Goal: Navigation & Orientation: Find specific page/section

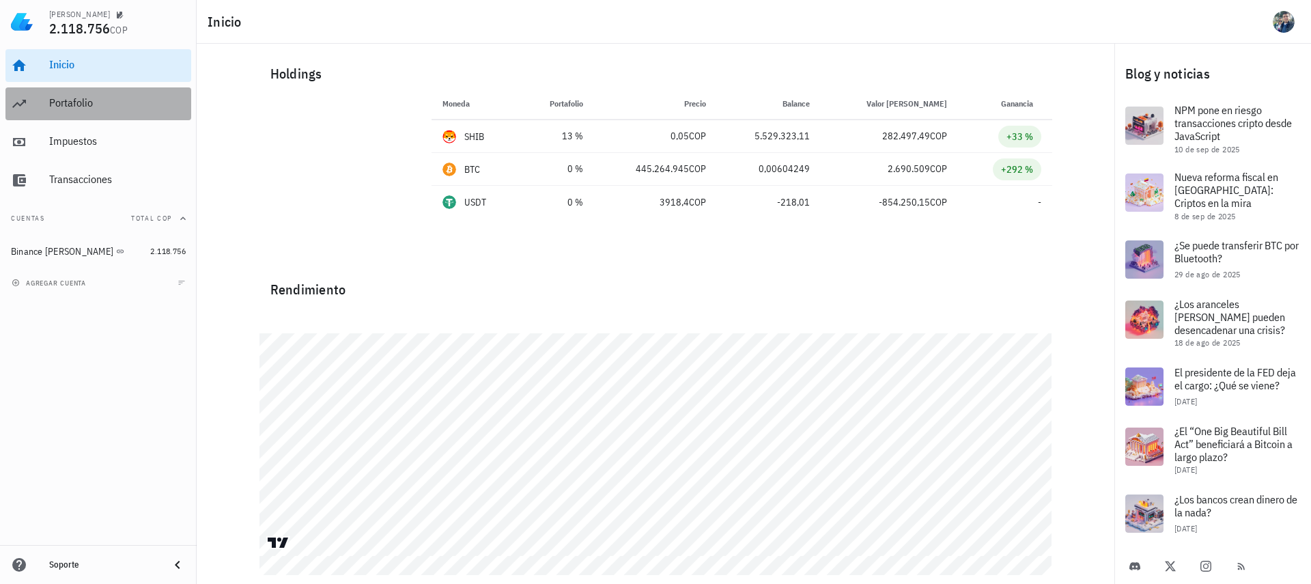
click at [83, 97] on div "Portafolio" at bounding box center [117, 103] width 137 height 31
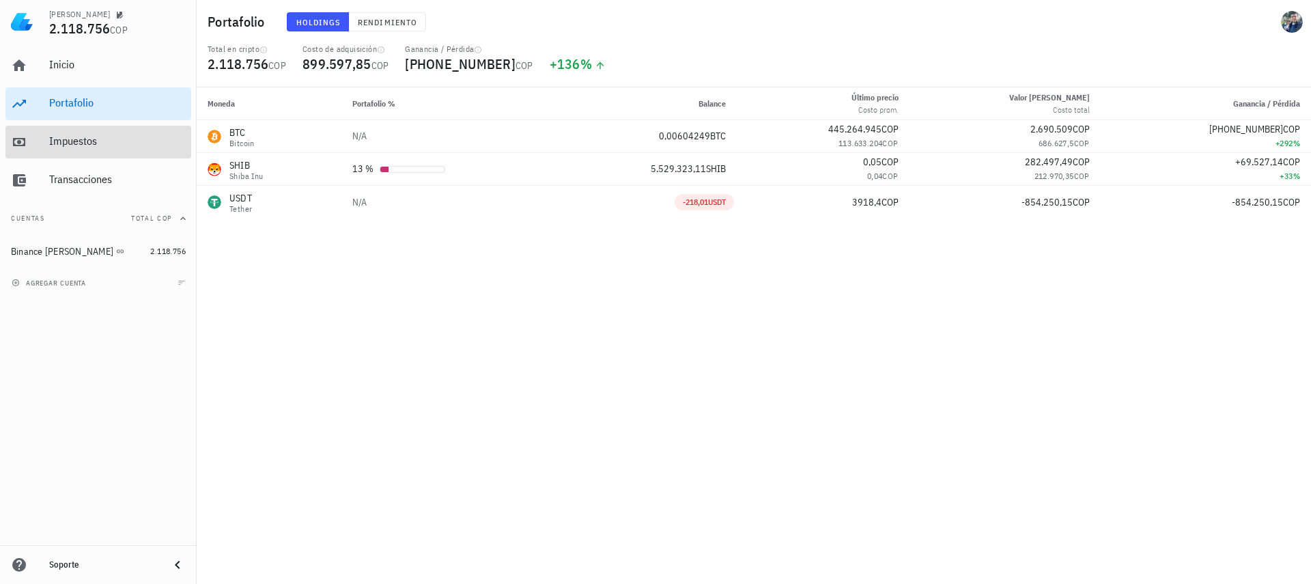
click at [74, 146] on div "Impuestos" at bounding box center [117, 141] width 137 height 13
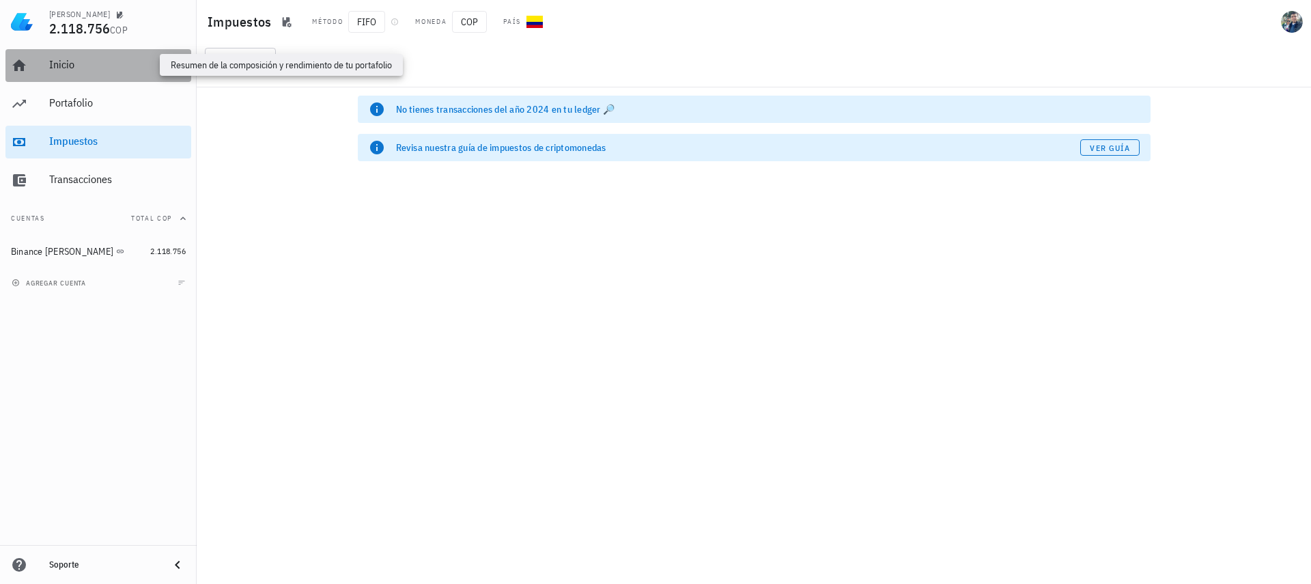
click at [63, 61] on div "Inicio" at bounding box center [117, 64] width 137 height 13
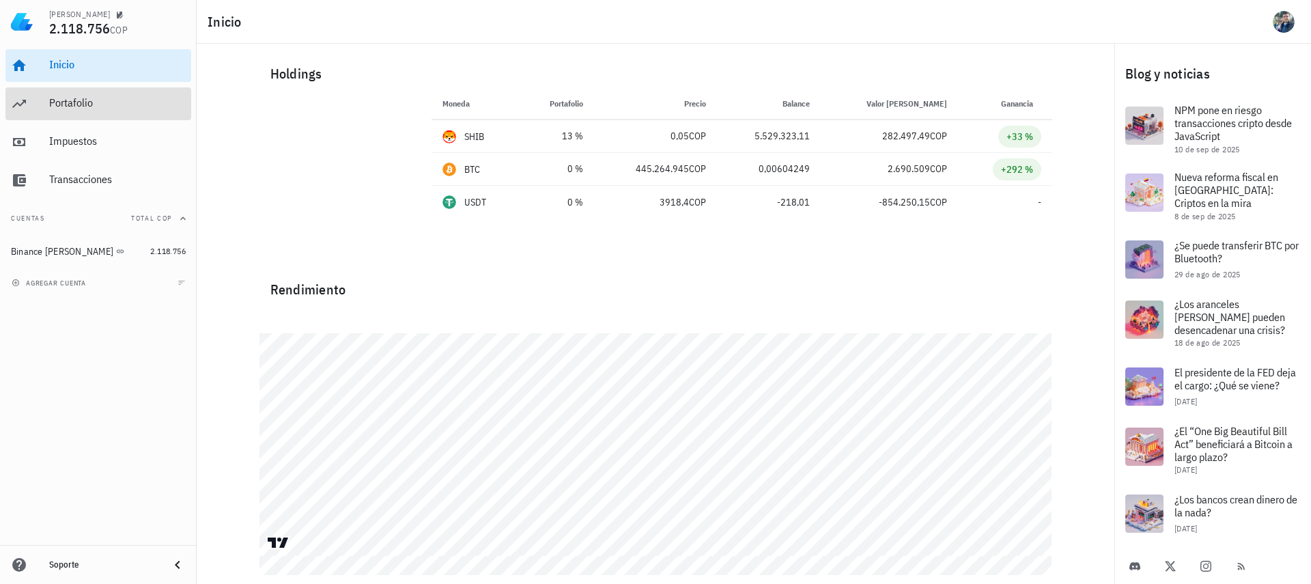
click at [60, 109] on div "Portafolio" at bounding box center [117, 102] width 137 height 13
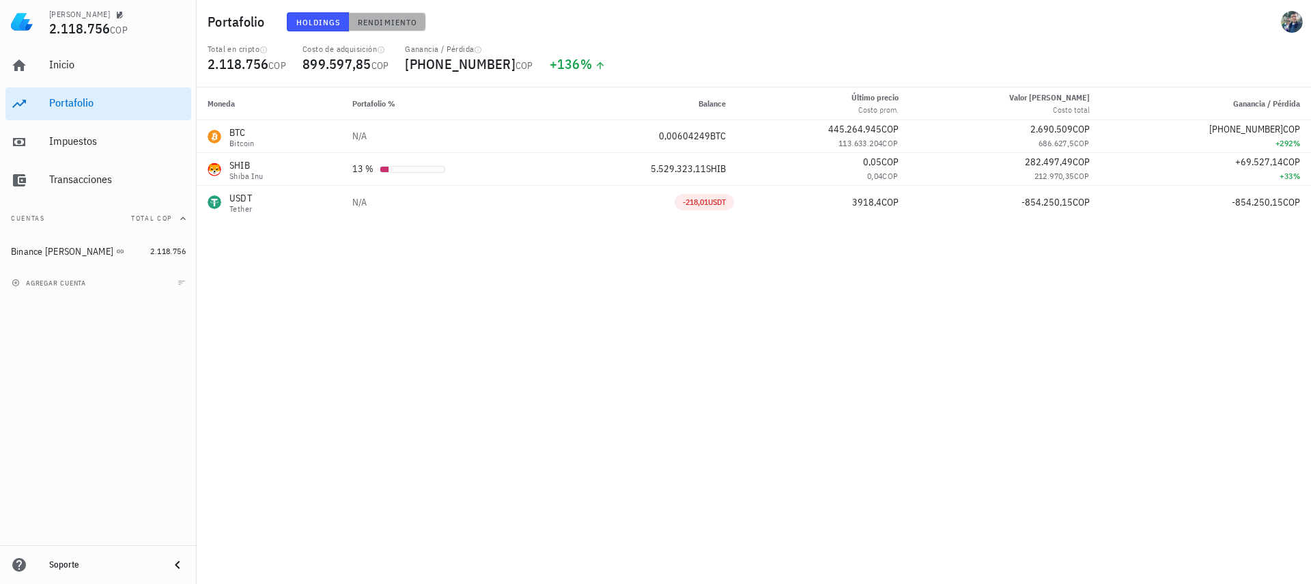
click at [389, 25] on span "Rendimiento" at bounding box center [387, 22] width 60 height 10
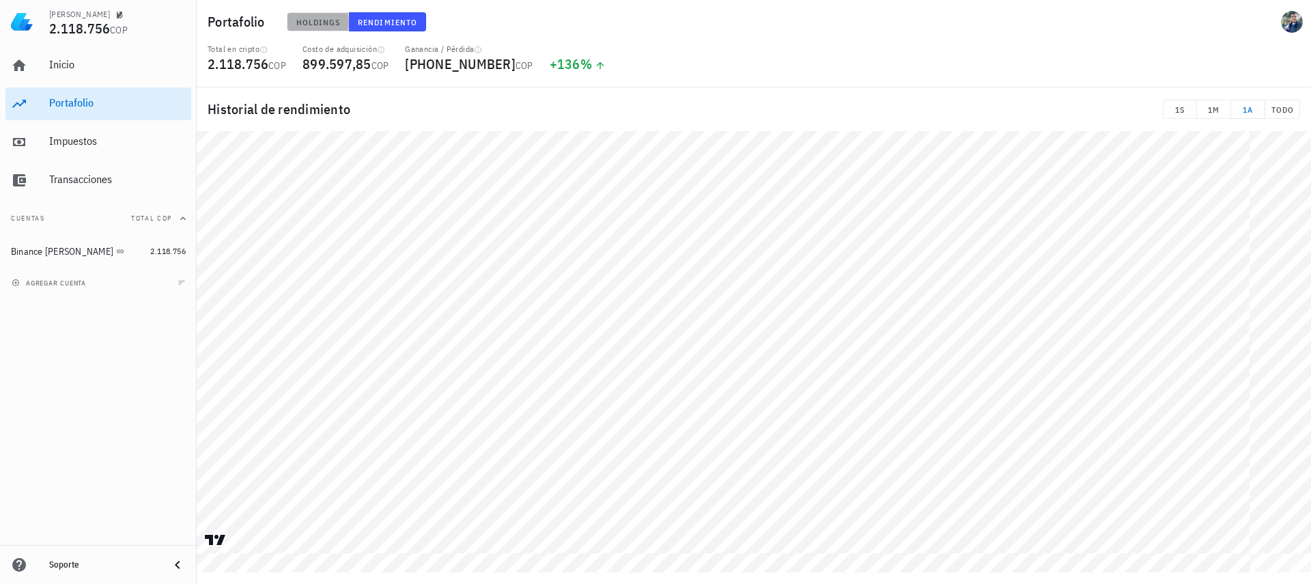
click at [322, 21] on span "Holdings" at bounding box center [318, 22] width 45 height 10
